Goal: Find contact information: Obtain details needed to contact an individual or organization

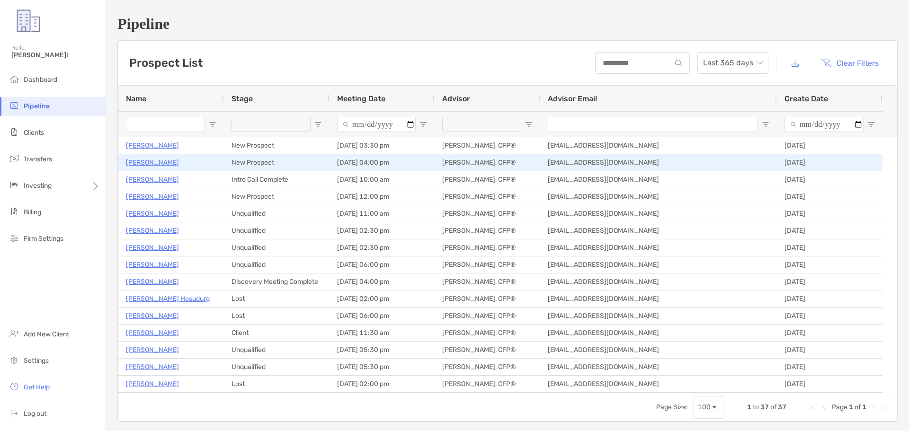
click at [153, 162] on p "[PERSON_NAME]" at bounding box center [152, 163] width 53 height 12
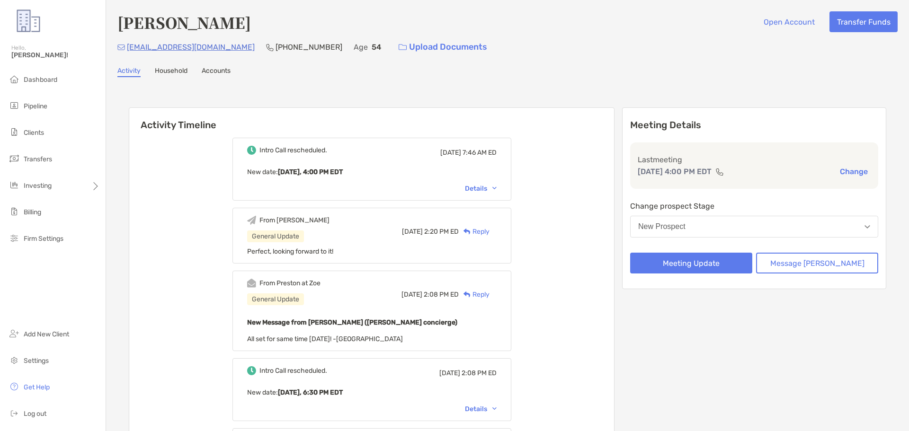
click at [276, 46] on p "[PHONE_NUMBER]" at bounding box center [309, 47] width 67 height 12
copy p "[PHONE_NUMBER]"
drag, startPoint x: 193, startPoint y: 45, endPoint x: 127, endPoint y: 57, distance: 66.4
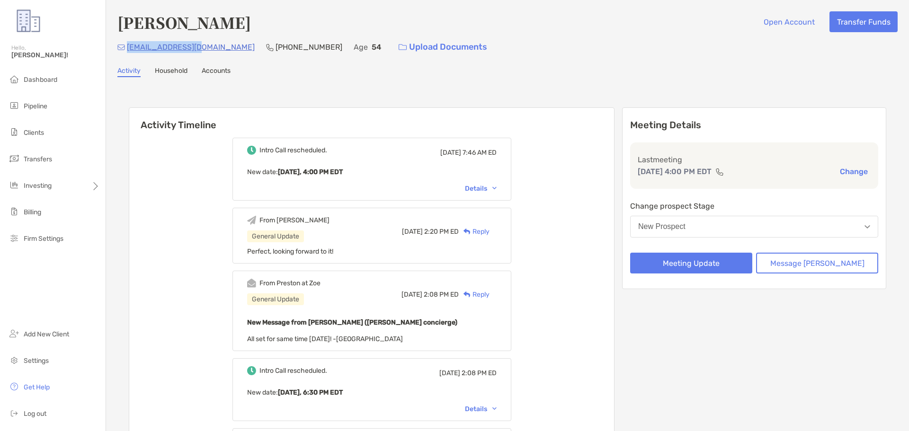
click at [127, 57] on div "[EMAIL_ADDRESS][DOMAIN_NAME] [PHONE_NUMBER] Age [DEMOGRAPHIC_DATA] Upload Docum…" at bounding box center [507, 47] width 781 height 20
copy p "[EMAIL_ADDRESS][DOMAIN_NAME]"
